Goal: Information Seeking & Learning: Learn about a topic

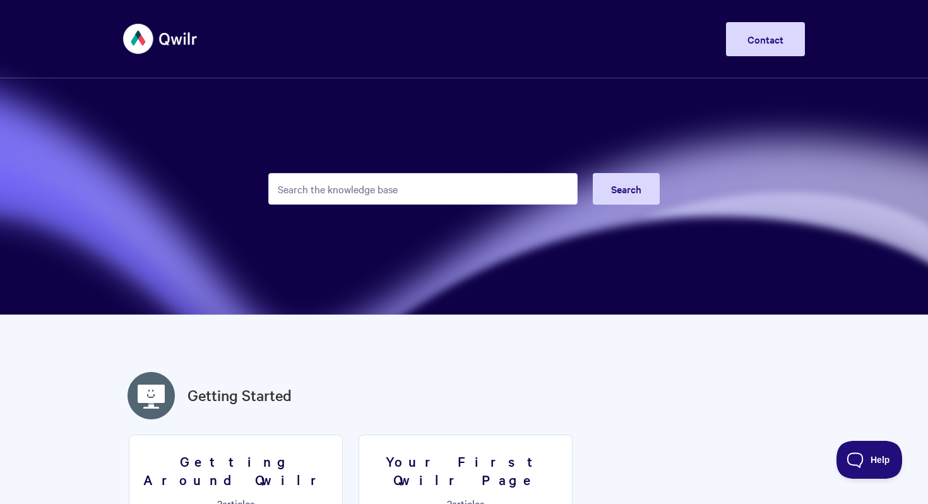
click at [487, 188] on input "Search the knowledge base" at bounding box center [422, 189] width 309 height 32
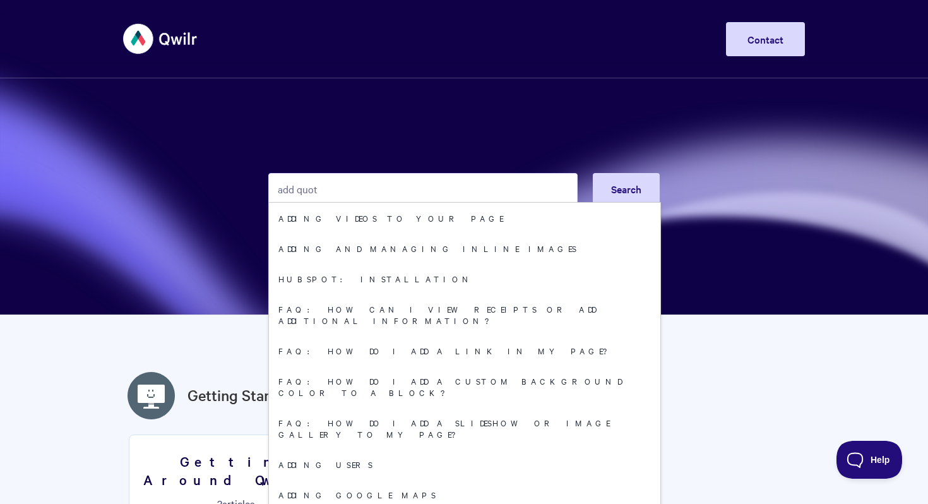
type input "add quote"
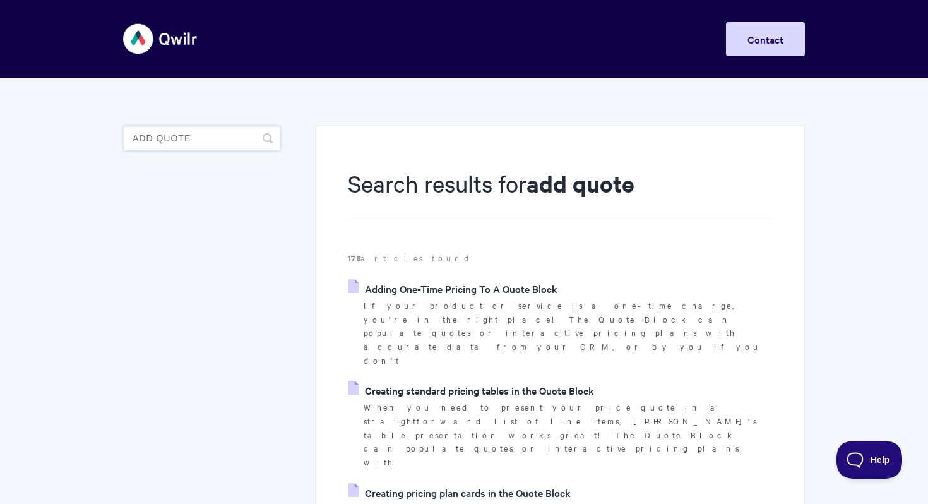
click at [200, 141] on input "add quote" at bounding box center [201, 138] width 157 height 25
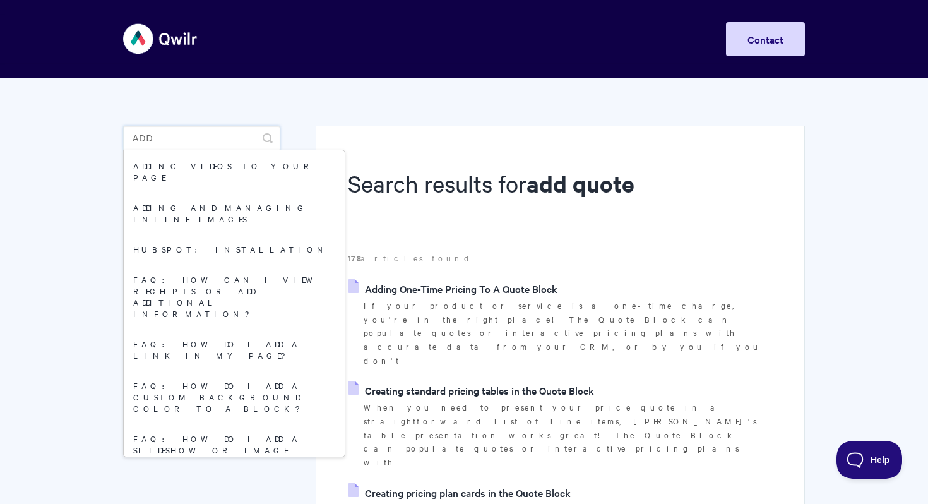
type input "add"
